Goal: Information Seeking & Learning: Check status

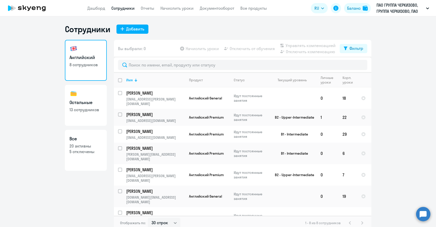
select select "30"
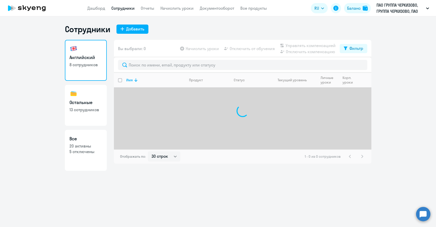
select select "30"
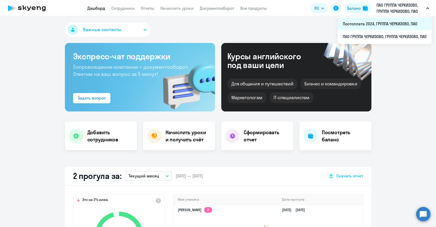
click at [383, 24] on li "Постоплата 2024, ГРУППА ЧЕРКИЗОВО, ПАО" at bounding box center [384, 23] width 94 height 13
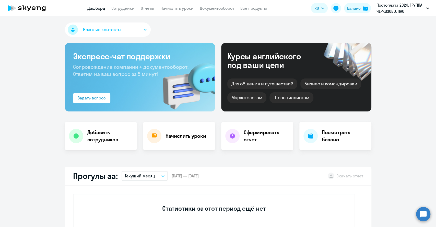
click at [122, 4] on app-header "Дашборд Сотрудники Отчеты Начислить уроки Документооборот Все продукты Дашборд …" at bounding box center [218, 8] width 436 height 16
click at [122, 6] on link "Сотрудники" at bounding box center [122, 8] width 23 height 5
select select "30"
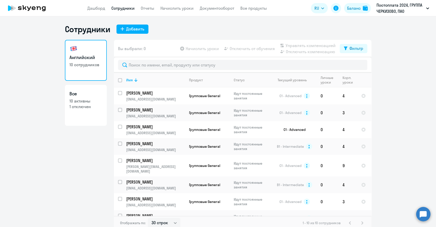
click at [399, 146] on ng-component "Сотрудники Добавить Английский 10 сотрудников Все 10 активны 1 отключен Вы выбр…" at bounding box center [218, 127] width 436 height 206
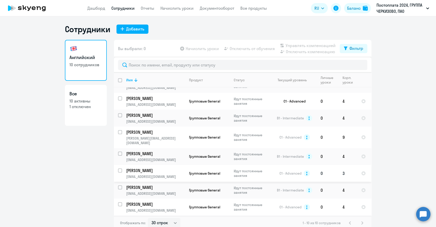
scroll to position [40, 0]
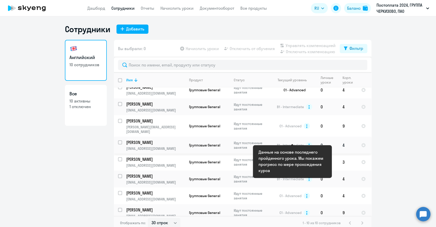
click at [306, 142] on circle at bounding box center [309, 145] width 6 height 6
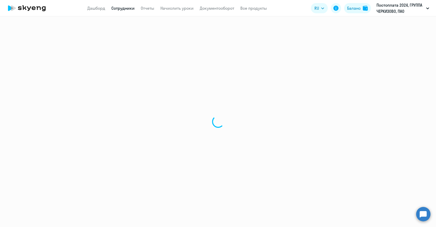
select select "english"
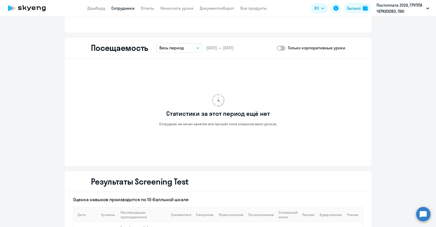
scroll to position [550, 0]
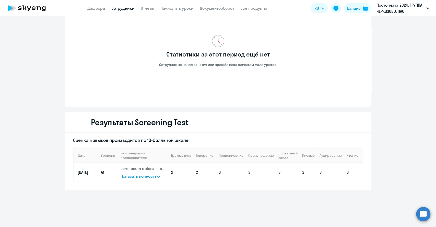
click at [132, 177] on span "Показать полностью" at bounding box center [139, 175] width 39 height 5
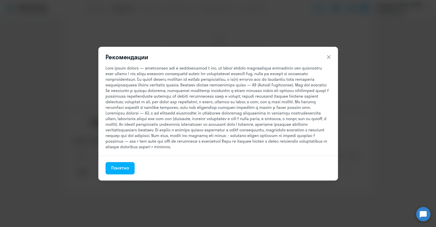
click at [330, 54] on icon at bounding box center [328, 57] width 6 height 6
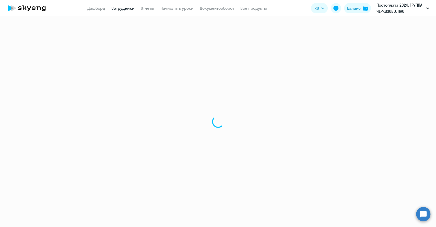
select select "30"
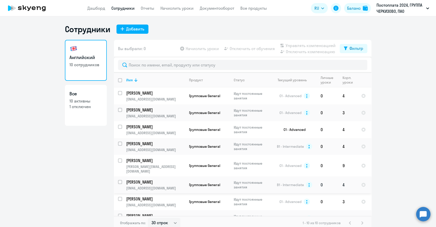
scroll to position [40, 0]
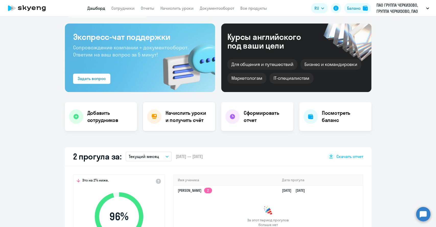
scroll to position [28, 0]
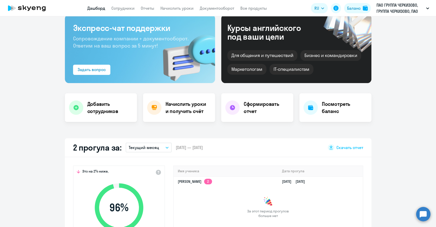
select select "30"
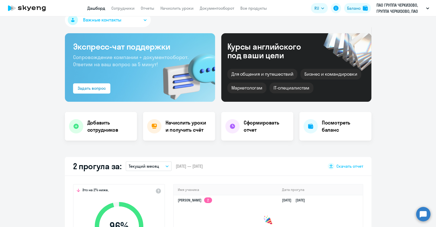
scroll to position [0, 0]
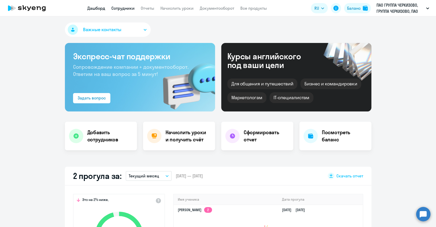
click at [122, 8] on link "Сотрудники" at bounding box center [122, 8] width 23 height 5
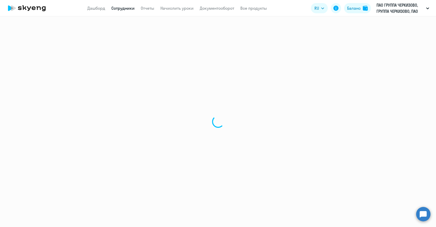
select select "30"
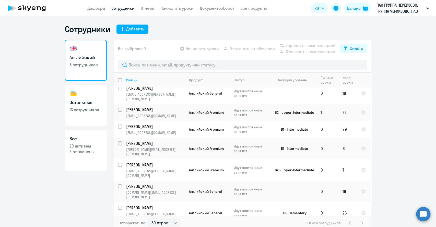
scroll to position [6, 0]
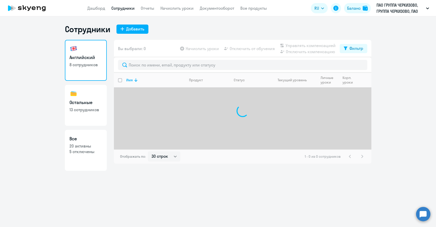
select select "30"
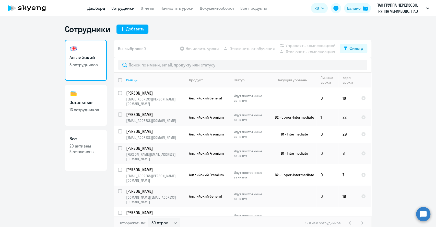
click at [93, 6] on link "Дашборд" at bounding box center [96, 8] width 18 height 5
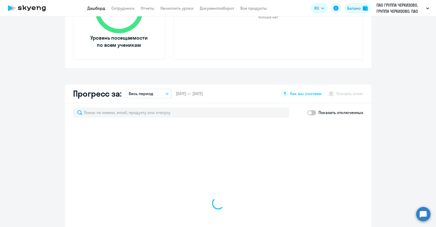
select select "30"
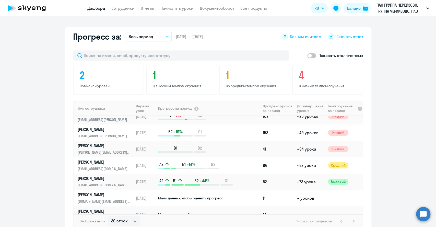
scroll to position [33, 0]
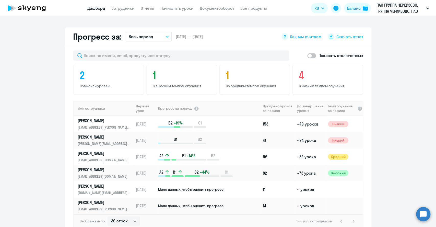
drag, startPoint x: 12, startPoint y: 168, endPoint x: 15, endPoint y: 168, distance: 3.3
click at [14, 168] on app-progress-dashboard "Прогресс за: Весь период – [DATE] — [DATE] Как мы считаем Скачать отчет Показат…" at bounding box center [218, 133] width 436 height 212
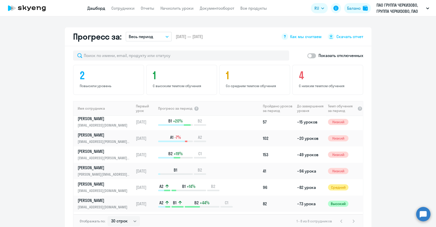
scroll to position [0, 0]
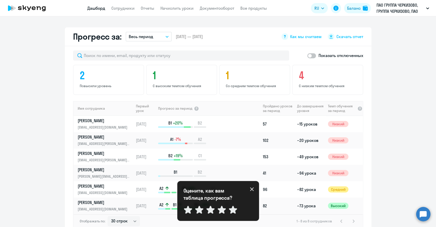
click at [252, 188] on icon at bounding box center [252, 189] width 4 height 4
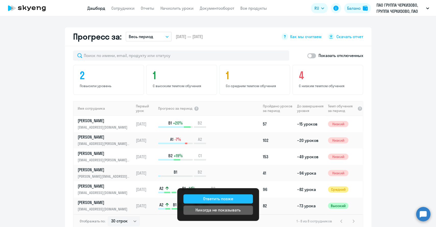
click at [230, 198] on div "Ответить позже" at bounding box center [218, 198] width 30 height 6
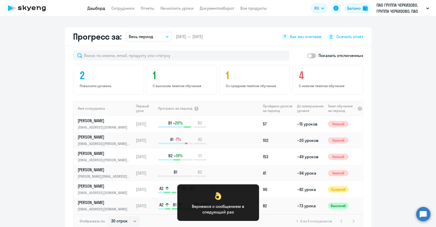
click at [236, 224] on div "Отображать по: 30 строк 50 строк 100 строк 1 - 8 из 8 сотрудников" at bounding box center [218, 221] width 289 height 14
click at [412, 166] on app-progress-dashboard "Прогресс за: Весь период – [DATE] — [DATE] Как мы считаем Скачать отчет Показат…" at bounding box center [218, 133] width 436 height 212
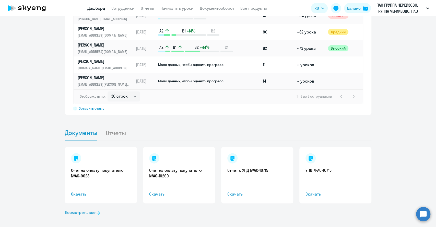
scroll to position [412, 0]
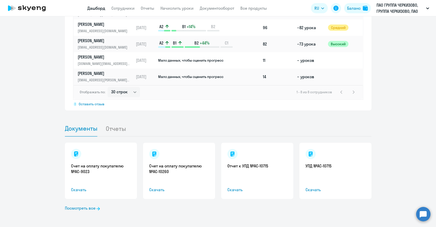
click at [106, 128] on li "Отчеты" at bounding box center [119, 128] width 29 height 16
click at [116, 130] on li "Отчеты" at bounding box center [119, 128] width 29 height 16
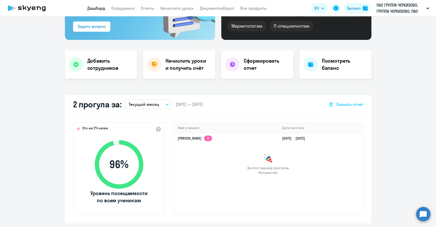
scroll to position [0, 0]
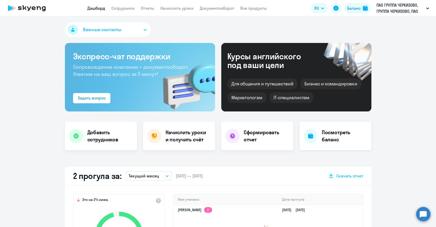
click at [322, 135] on h4 "Посмотреть баланс" at bounding box center [344, 136] width 45 height 14
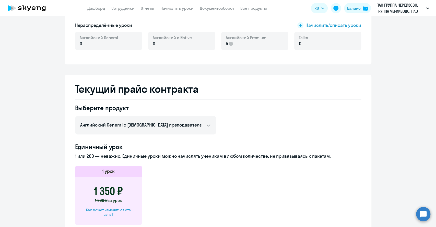
scroll to position [125, 0]
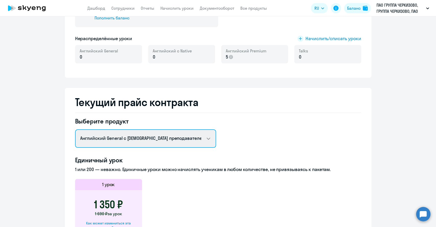
click at [146, 141] on select "Английский General с русскоговорящим преподавателем Английский General с [DEMOG…" at bounding box center [145, 138] width 141 height 18
click at [75, 129] on select "Английский General с русскоговорящим преподавателем Английский General с [DEMOG…" at bounding box center [145, 138] width 141 height 18
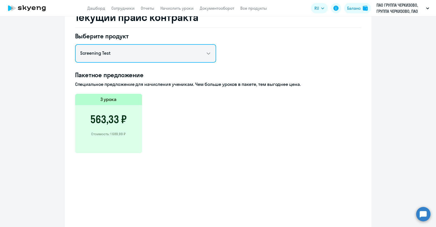
scroll to position [153, 0]
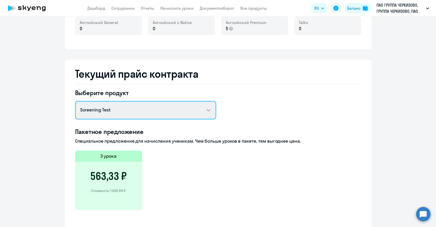
click at [144, 110] on select "Английский General с русскоговорящим преподавателем Английский General с [DEMOG…" at bounding box center [145, 110] width 141 height 18
click at [75, 101] on select "Английский General с русскоговорящим преподавателем Английский General с [DEMOG…" at bounding box center [145, 110] width 141 height 18
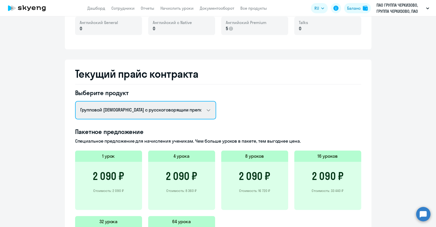
click at [128, 109] on select "Английский General с русскоговорящим преподавателем Английский General с [DEMOG…" at bounding box center [145, 110] width 141 height 18
click at [75, 101] on select "Английский General с русскоговорящим преподавателем Английский General с [DEMOG…" at bounding box center [145, 110] width 141 height 18
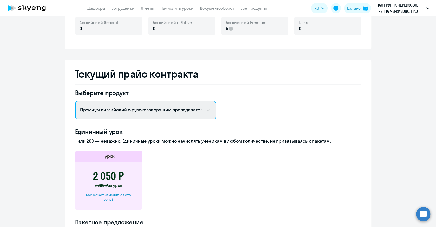
click at [118, 111] on select "Английский General с русскоговорящим преподавателем Английский General с [DEMOG…" at bounding box center [145, 110] width 141 height 18
click at [75, 101] on select "Английский General с русскоговорящим преподавателем Английский General с [DEMOG…" at bounding box center [145, 110] width 141 height 18
click at [124, 113] on select "Английский General с русскоговорящим преподавателем Английский General с [DEMOG…" at bounding box center [145, 110] width 141 height 18
click at [75, 101] on select "Английский General с русскоговорящим преподавателем Английский General с [DEMOG…" at bounding box center [145, 110] width 141 height 18
click at [126, 116] on select "Английский General с русскоговорящим преподавателем Английский General с [DEMOG…" at bounding box center [145, 110] width 141 height 18
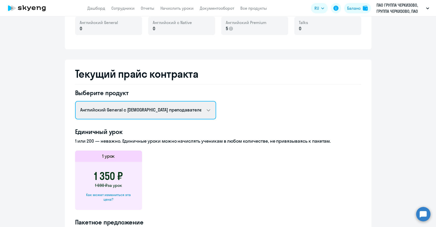
select select "screening_test"
click at [75, 101] on select "Английский General с русскоговорящим преподавателем Английский General с [DEMOG…" at bounding box center [145, 110] width 141 height 18
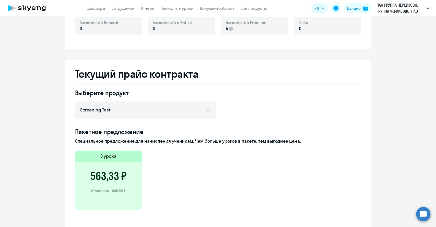
click at [198, 183] on div "3 урока 563,33 ₽ Стоимость: 1 689,99 ₽" at bounding box center [218, 182] width 286 height 65
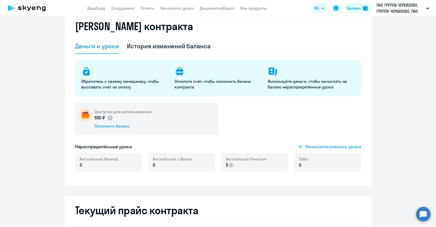
scroll to position [0, 0]
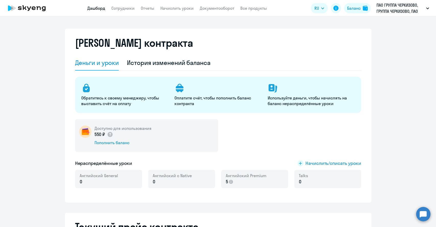
click at [91, 9] on link "Дашборд" at bounding box center [96, 8] width 18 height 5
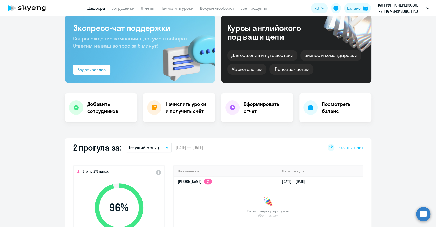
select select "30"
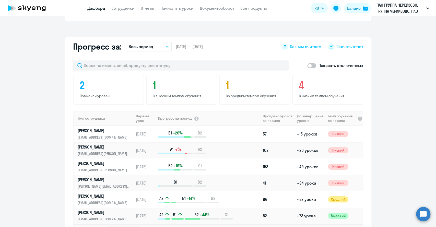
scroll to position [284, 0]
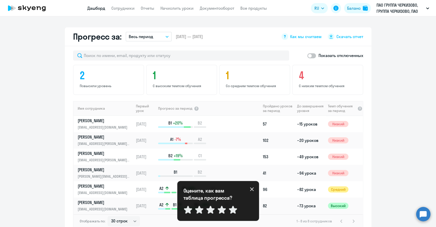
drag, startPoint x: 253, startPoint y: 186, endPoint x: 250, endPoint y: 191, distance: 5.5
click at [253, 186] on div "Оцените, как вам таблица прогресса? Отправить" at bounding box center [218, 201] width 82 height 40
click at [250, 189] on icon at bounding box center [252, 189] width 4 height 4
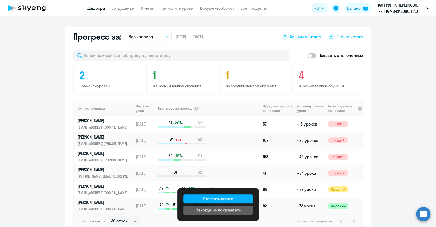
click at [383, 188] on app-progress-dashboard "Прогресс за: Весь период – [DATE] — [DATE] Как мы считаем Скачать отчет Показат…" at bounding box center [218, 133] width 436 height 212
click at [221, 212] on div "Никогда не показывать" at bounding box center [217, 209] width 45 height 6
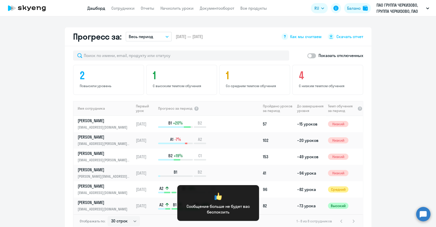
click at [408, 182] on app-progress-dashboard "Прогресс за: Весь период – [DATE] — [DATE] Как мы считаем Скачать отчет Показат…" at bounding box center [218, 133] width 436 height 212
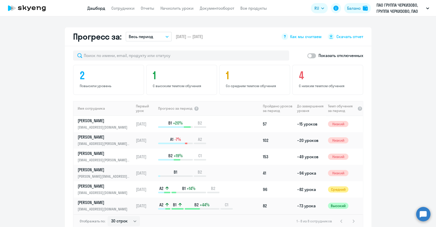
click at [310, 56] on span at bounding box center [311, 55] width 9 height 5
click at [307, 56] on input "checkbox" at bounding box center [307, 55] width 0 height 0
checkbox input "true"
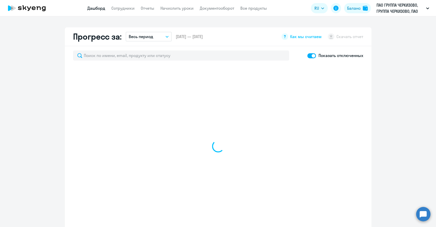
select select "30"
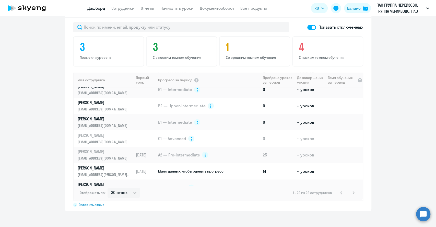
scroll to position [261, 0]
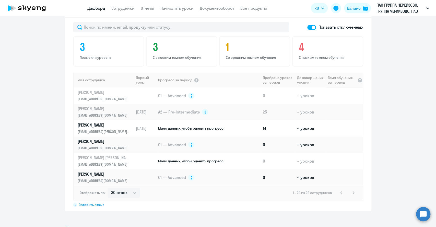
click at [55, 126] on app-progress-dashboard "Прогресс за: Весь период – [DATE] — [DATE] Как мы считаем Скачать отчет Показат…" at bounding box center [218, 105] width 436 height 212
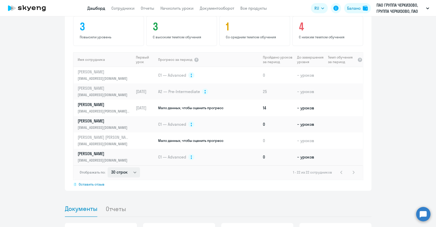
scroll to position [312, 0]
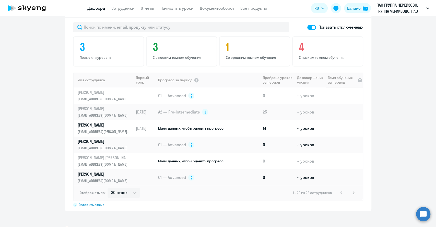
click at [29, 5] on icon at bounding box center [26, 8] width 45 height 13
